Goal: Contribute content: Add original content to the website for others to see

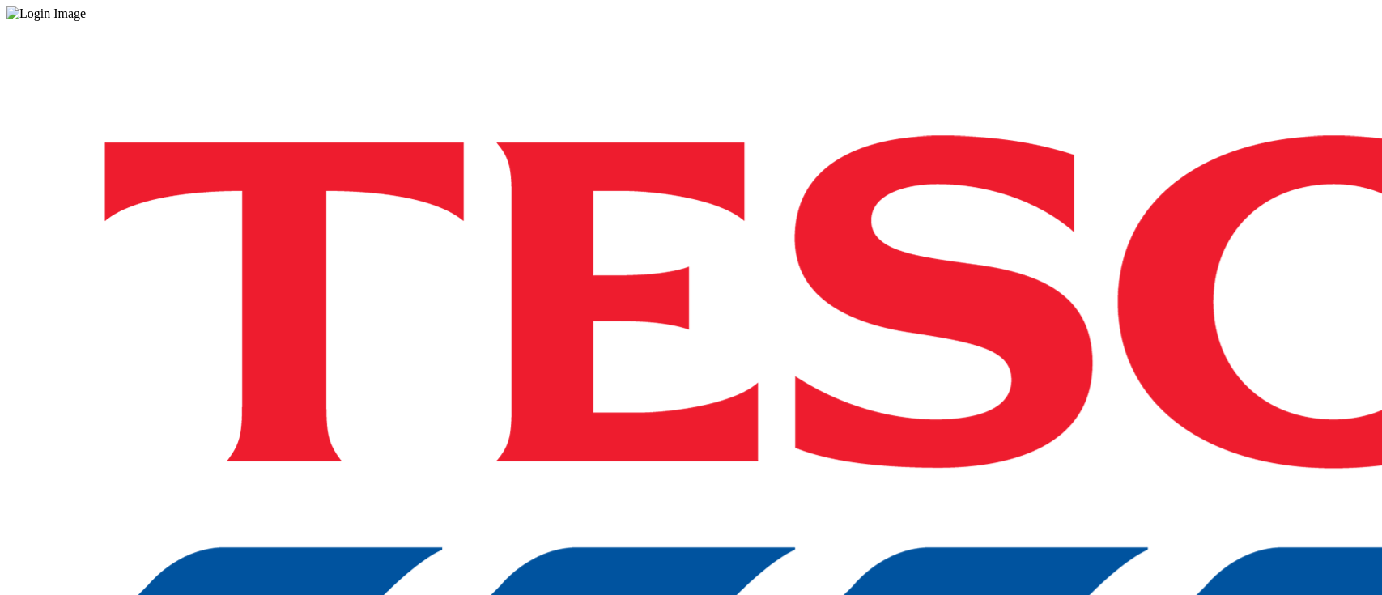
drag, startPoint x: 1004, startPoint y: 358, endPoint x: 998, endPoint y: 378, distance: 21.3
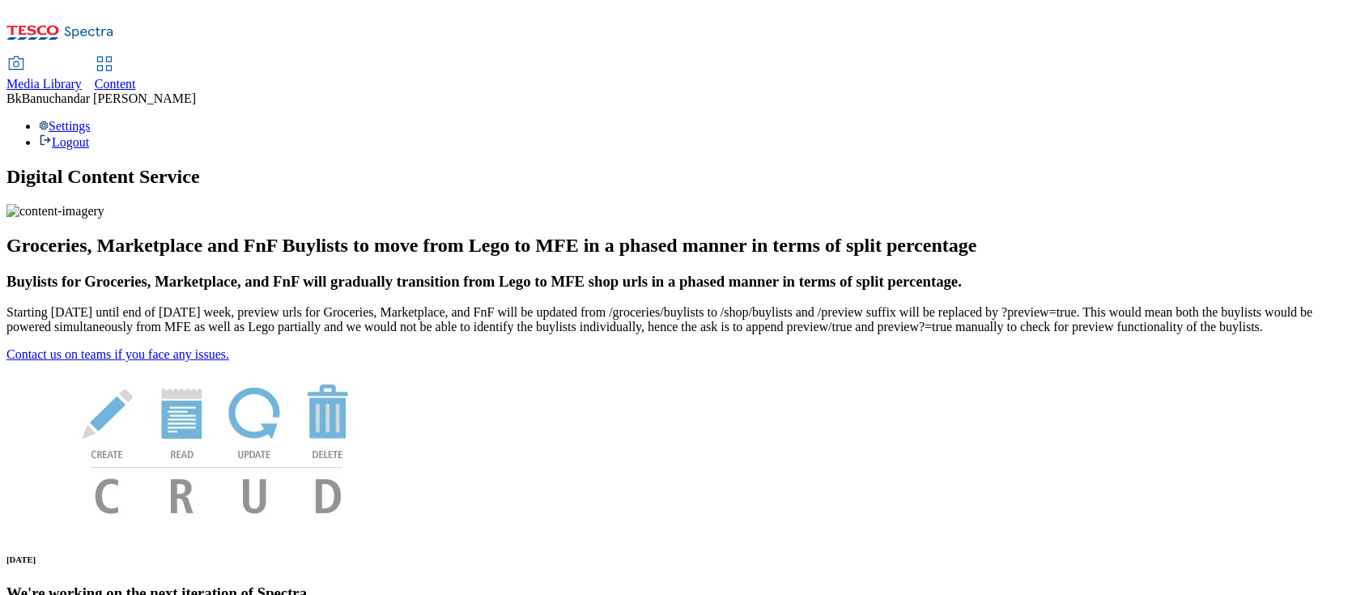
click at [82, 77] on span "Media Library" at bounding box center [43, 84] width 75 height 14
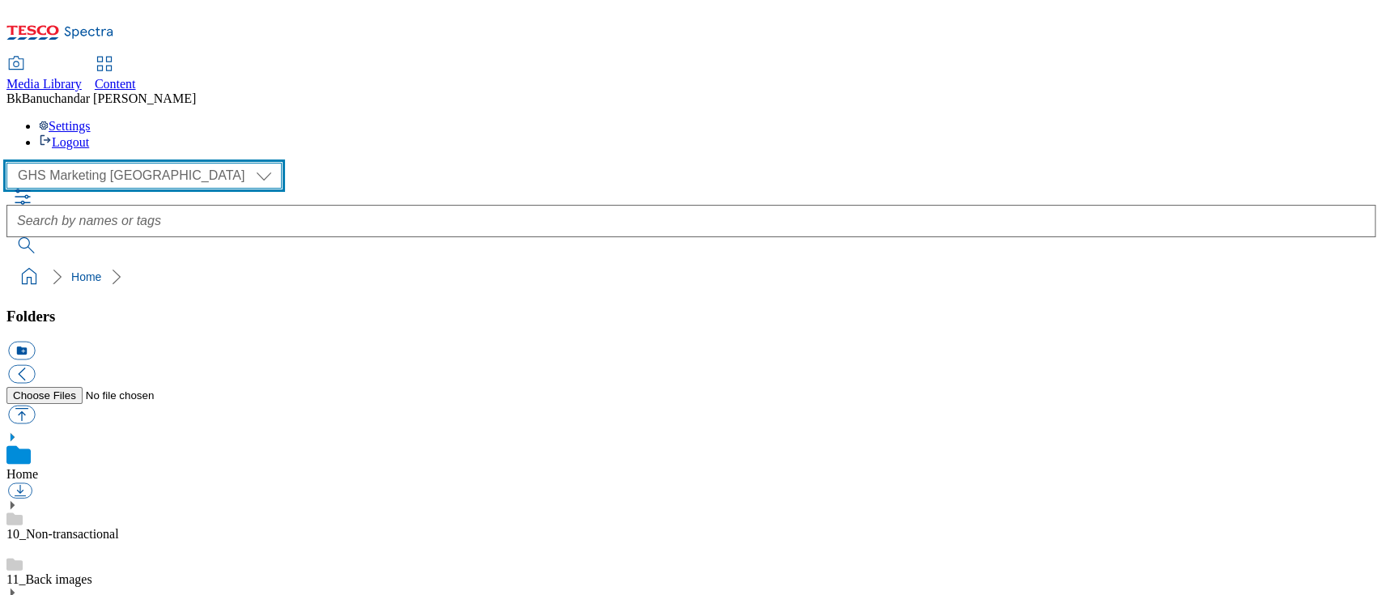
drag, startPoint x: 85, startPoint y: 94, endPoint x: 84, endPoint y: 106, distance: 12.2
click at [85, 163] on select "GHS Marketing UK iGHS Marketing CE MCA CZ MCA HU MCA SK" at bounding box center [143, 176] width 275 height 26
select select "flare-ighs-ce-mktg"
click at [11, 163] on select "GHS Marketing UK iGHS Marketing CE MCA CZ MCA HU MCA SK" at bounding box center [143, 176] width 275 height 26
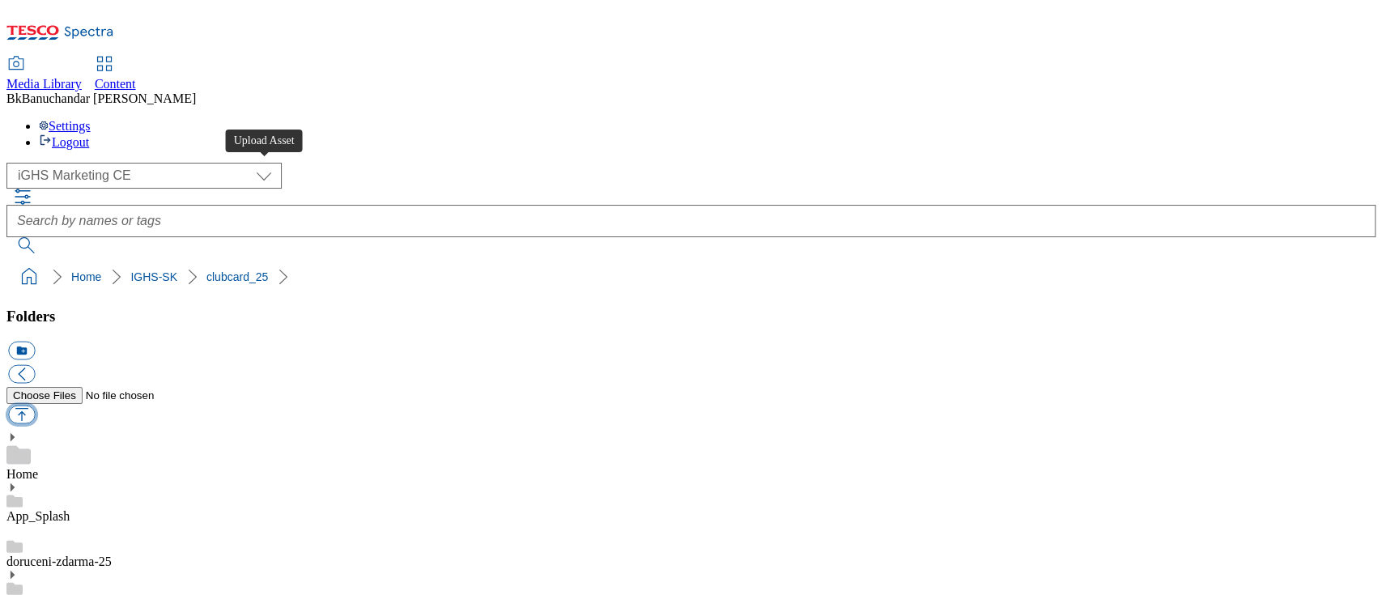
click at [35, 406] on button "button" at bounding box center [21, 415] width 27 height 19
type input "C:\fakepath\fruit_en.jpg"
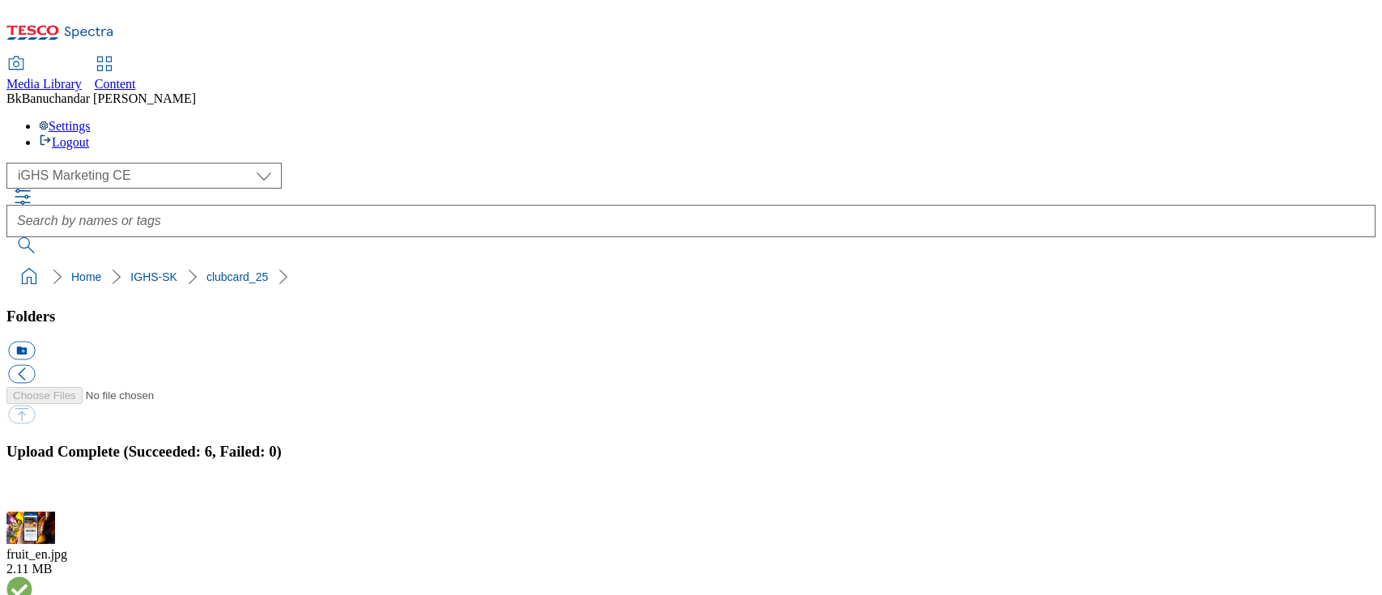
select select "flare-ighs-ce-mktg"
click at [32, 495] on button "button" at bounding box center [20, 502] width 24 height 15
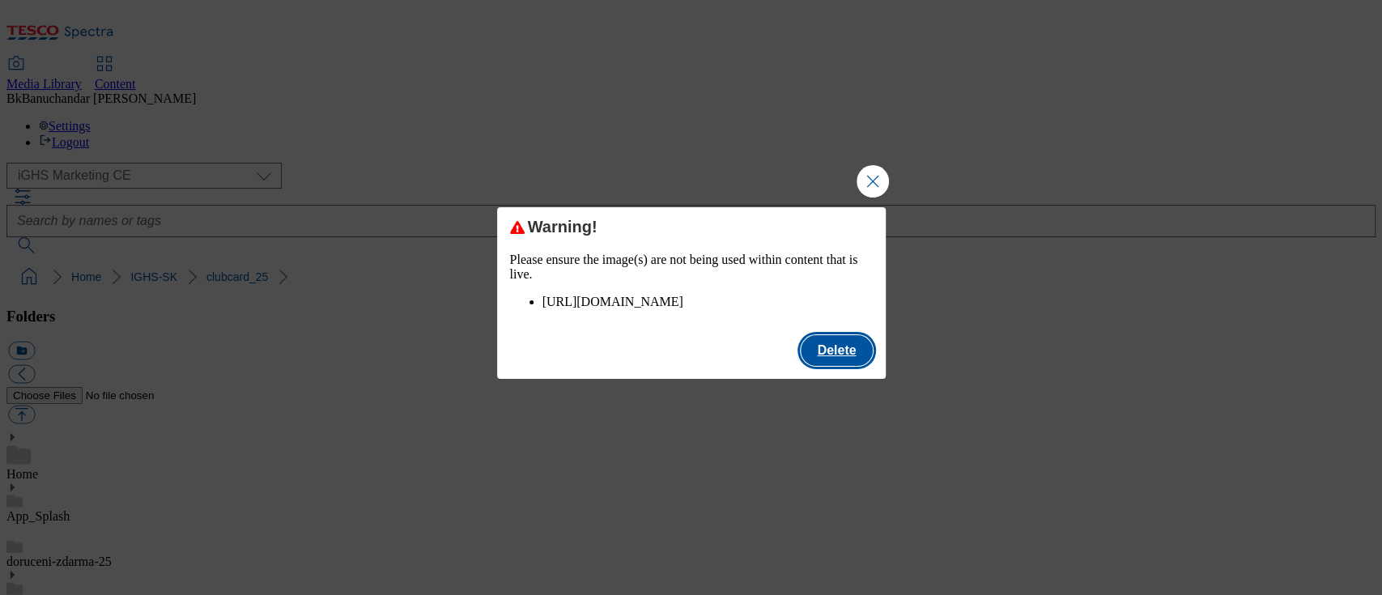
click at [841, 366] on button "Delete" at bounding box center [836, 350] width 71 height 31
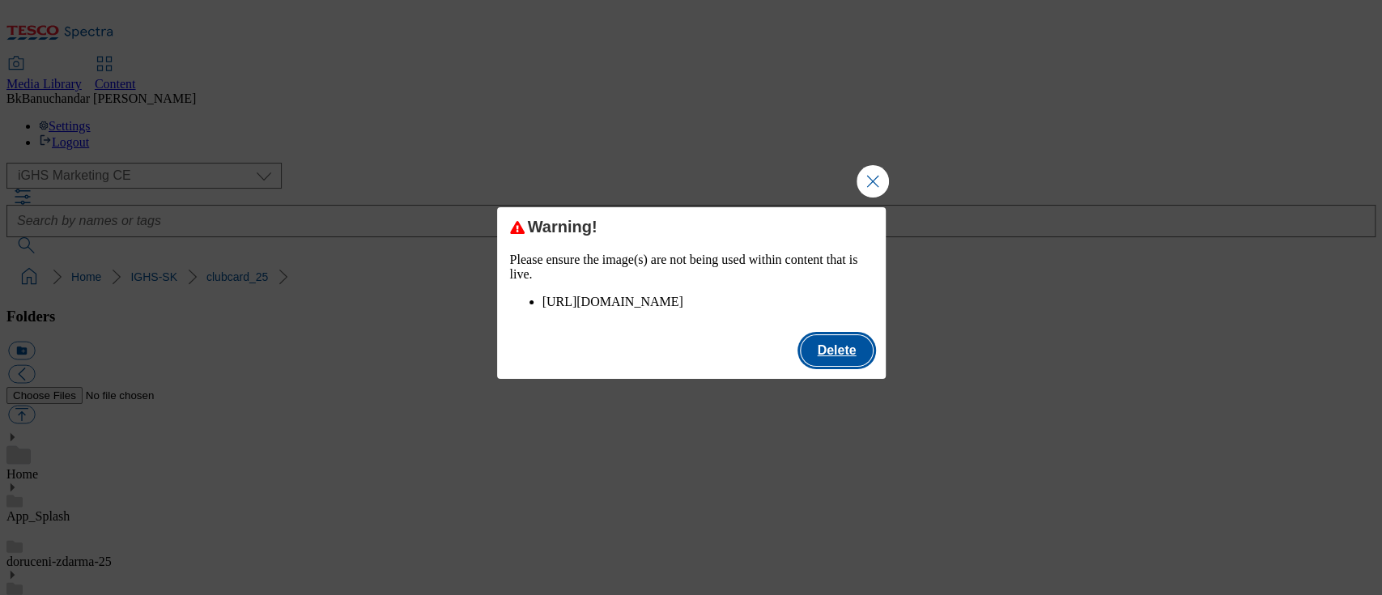
click at [846, 364] on button "Delete" at bounding box center [836, 350] width 71 height 31
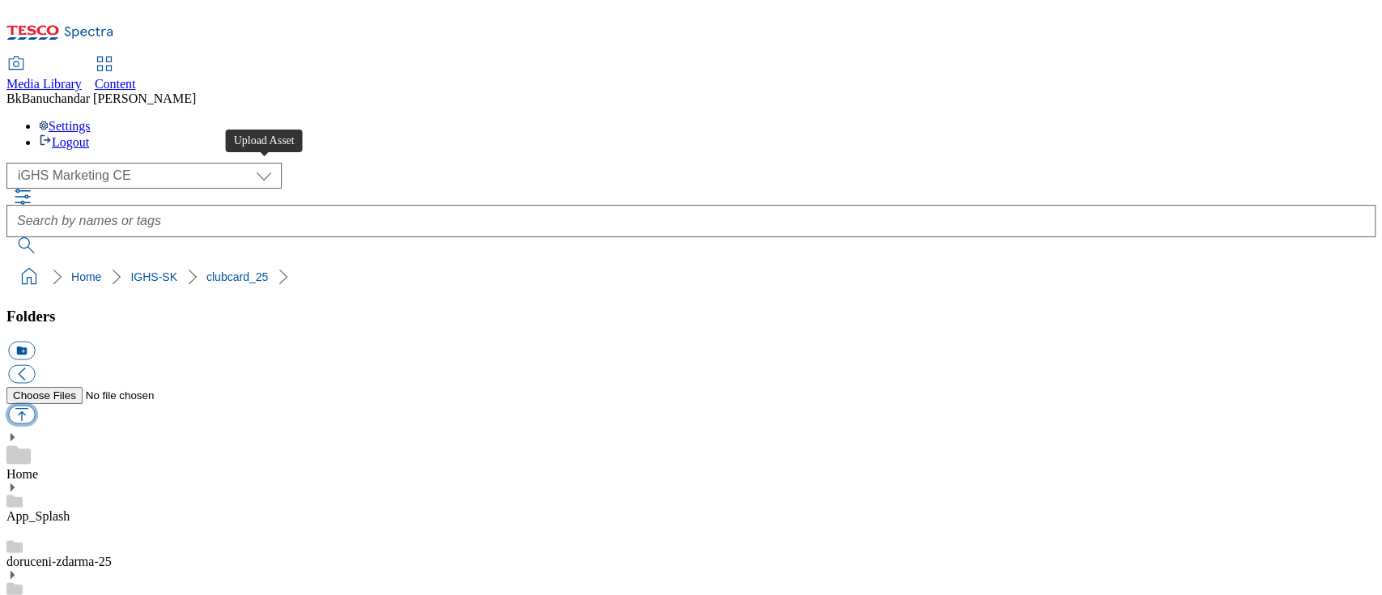
click at [35, 406] on button "button" at bounding box center [21, 415] width 27 height 19
type input "C:\fakepath\fruit_en_new.jpg"
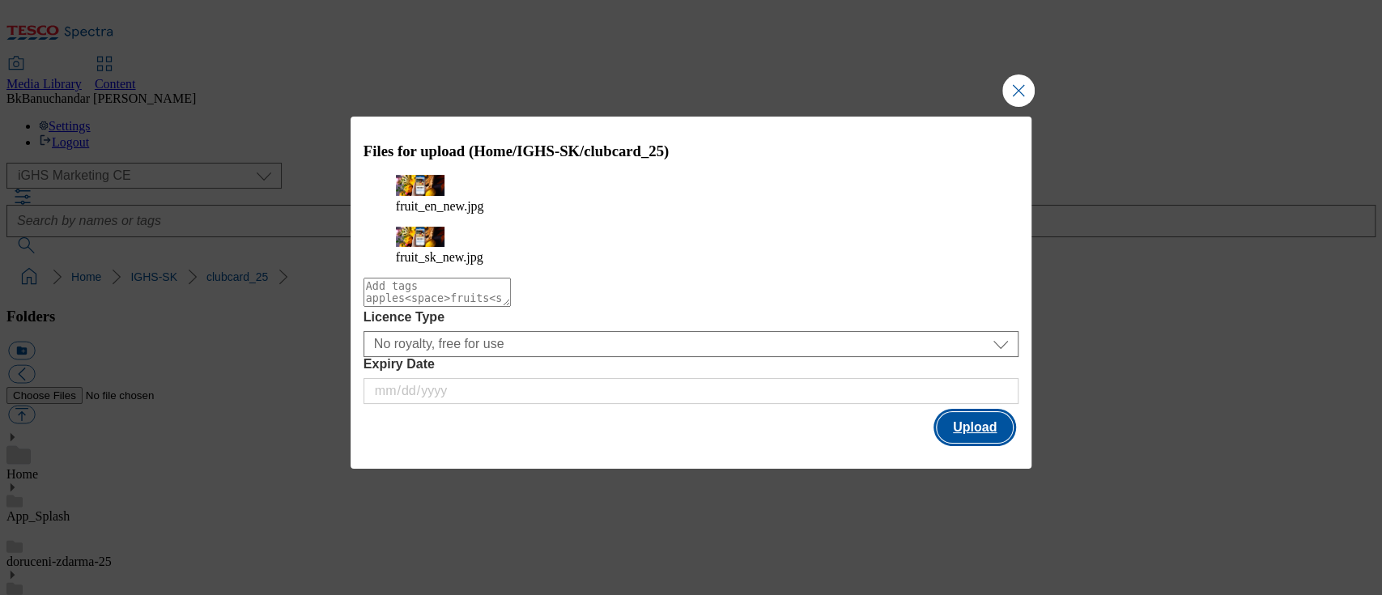
click at [962, 415] on button "Upload" at bounding box center [975, 427] width 76 height 31
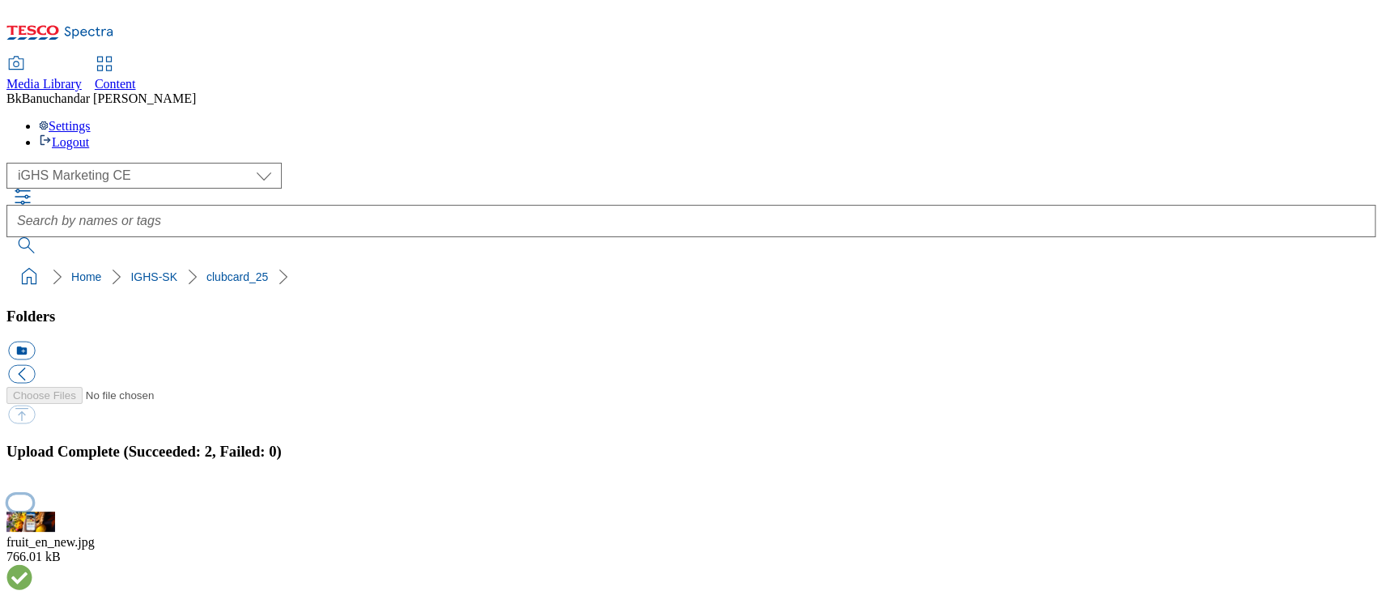
click at [32, 495] on button "button" at bounding box center [20, 502] width 24 height 15
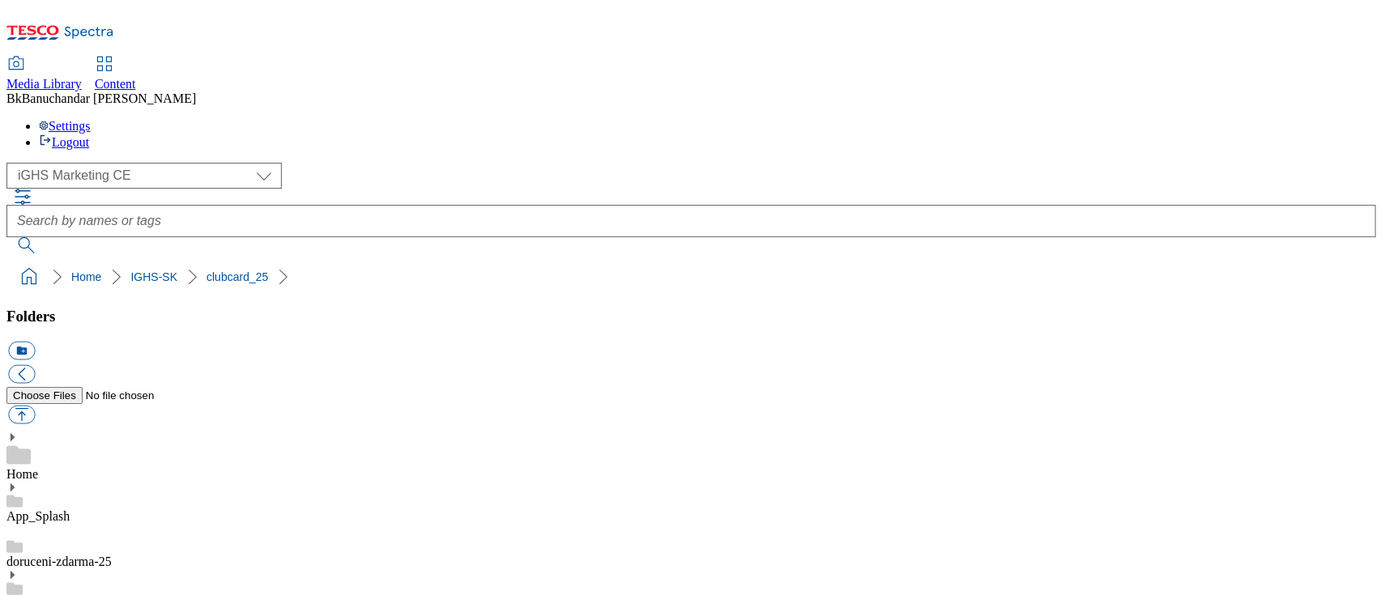
click at [35, 406] on button "button" at bounding box center [21, 415] width 27 height 19
type input "C:\fakepath\allsaints_en.jpg"
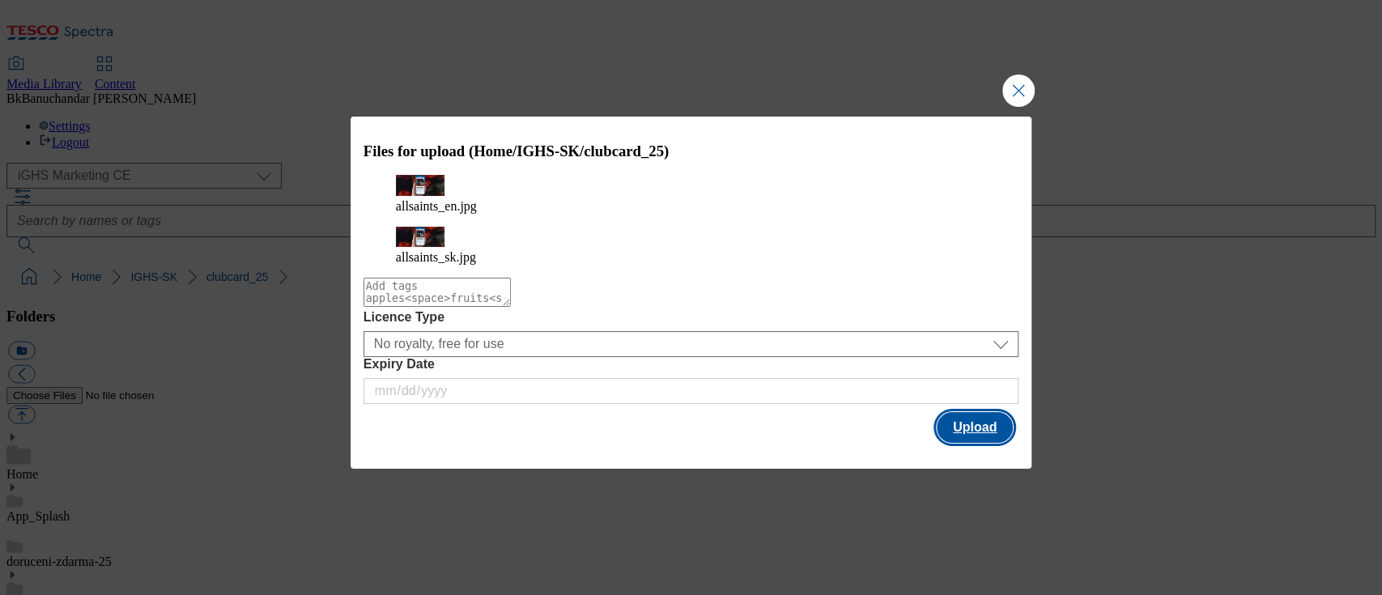
click at [956, 413] on button "Upload" at bounding box center [975, 427] width 76 height 31
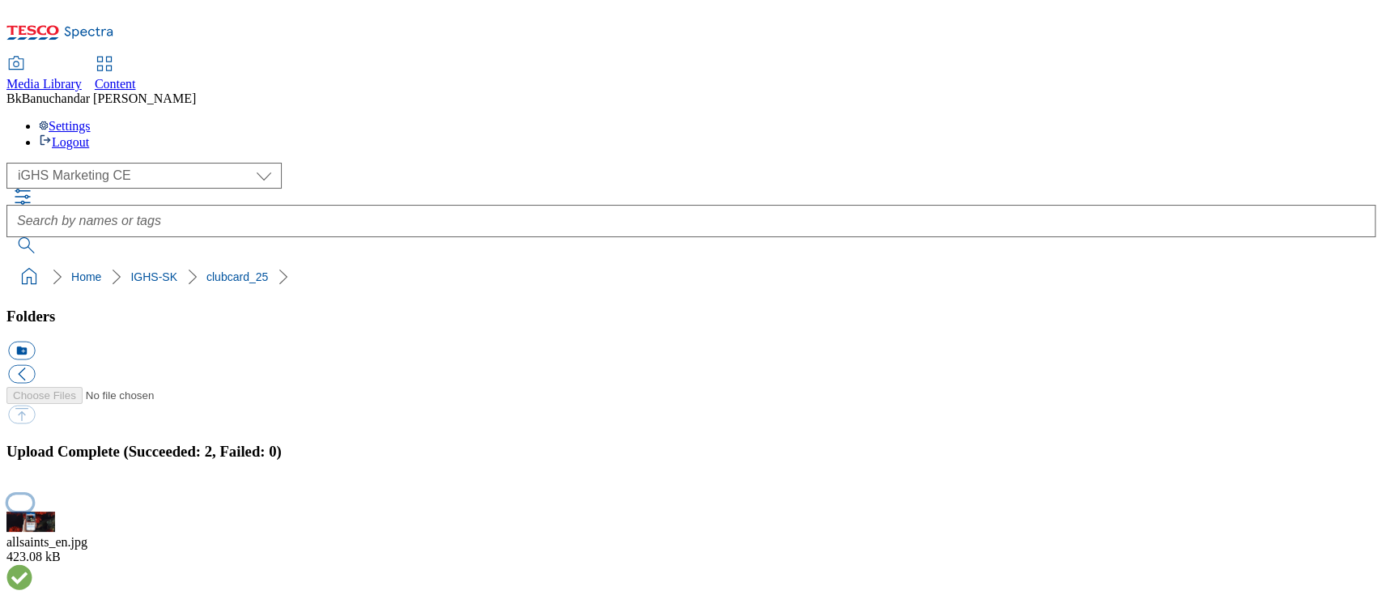
click at [32, 495] on button "button" at bounding box center [20, 502] width 24 height 15
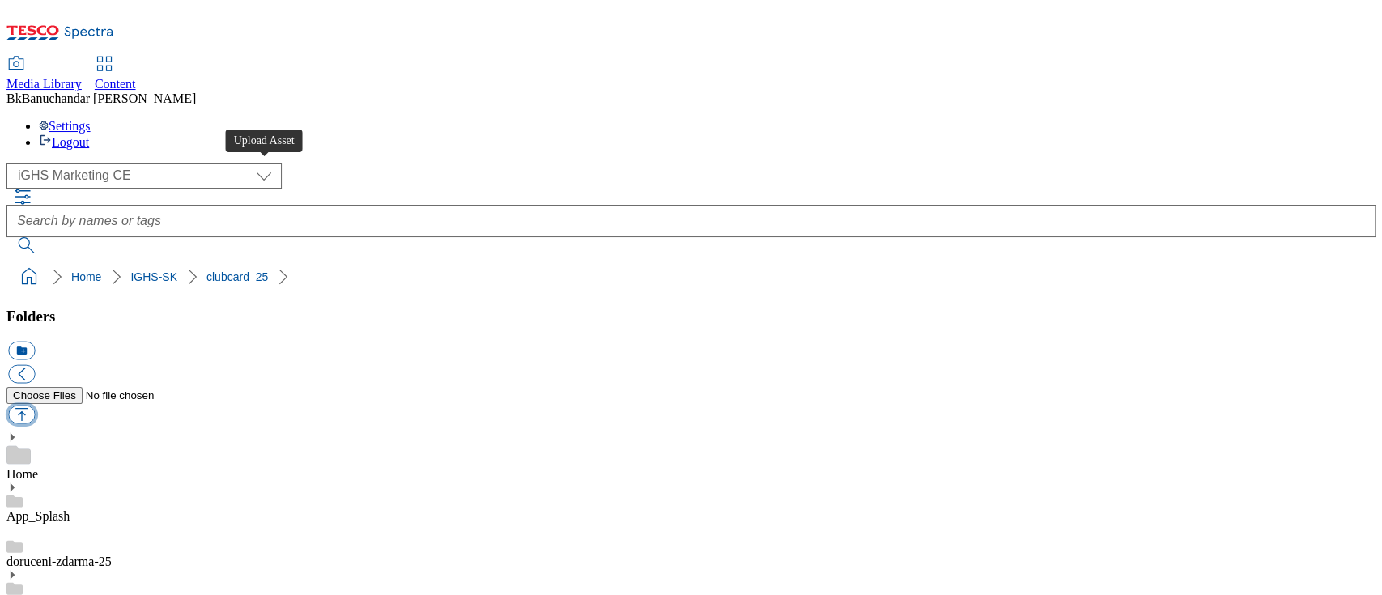
click at [35, 406] on button "button" at bounding box center [21, 415] width 27 height 19
type input "C:\fakepath\triple_point_new.jpg"
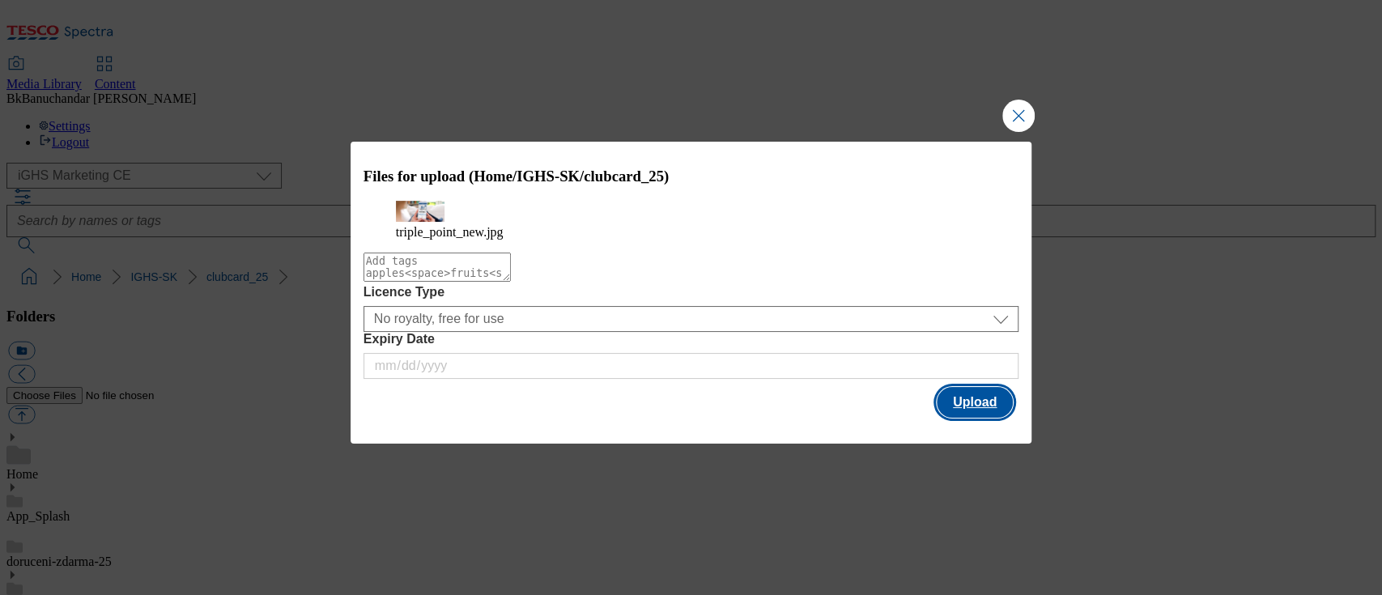
click at [978, 418] on button "Upload" at bounding box center [975, 402] width 76 height 31
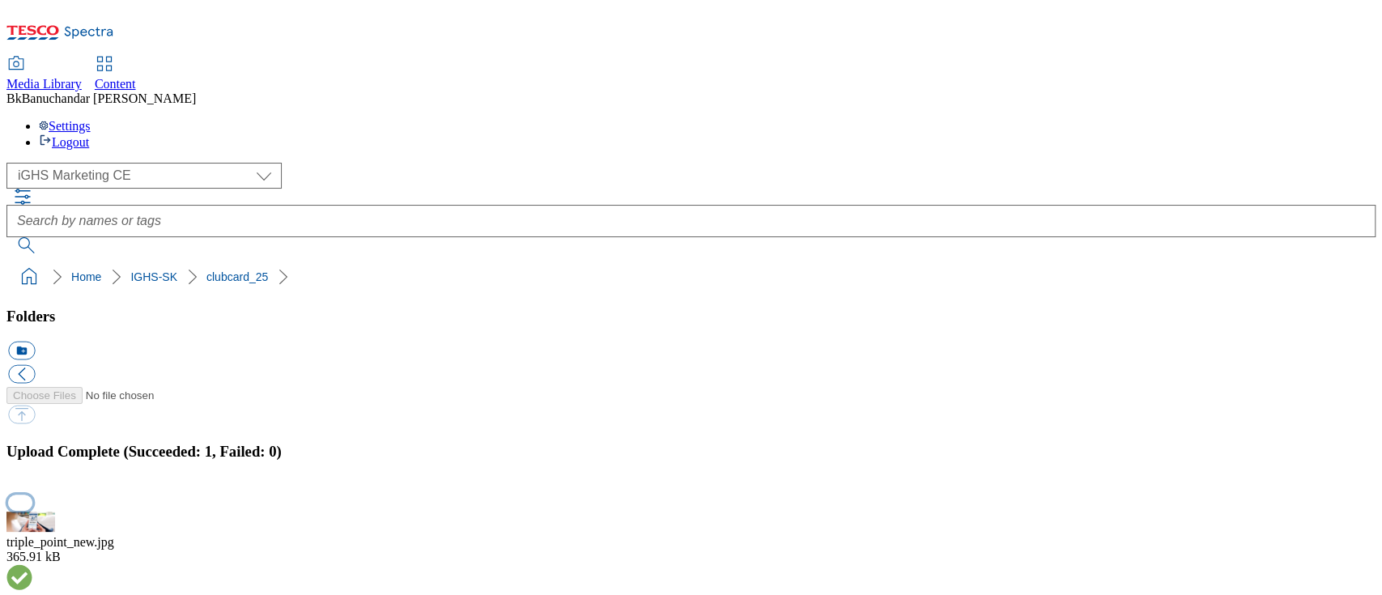
click at [32, 495] on button "button" at bounding box center [20, 502] width 24 height 15
